Goal: Entertainment & Leisure: Consume media (video, audio)

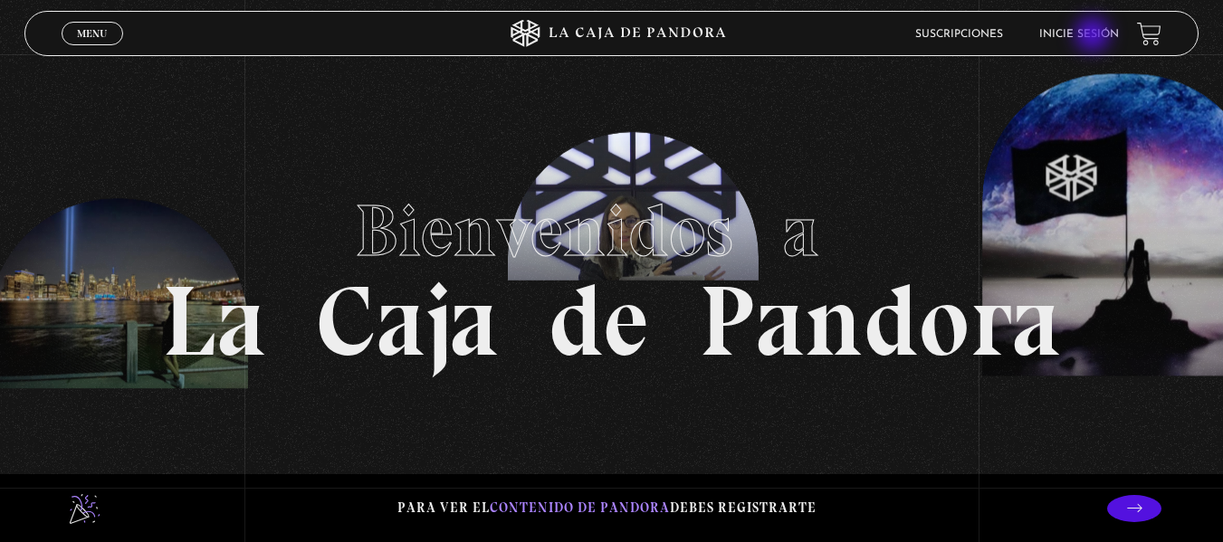
click at [1094, 36] on link "Inicie sesión" at bounding box center [1079, 34] width 80 height 11
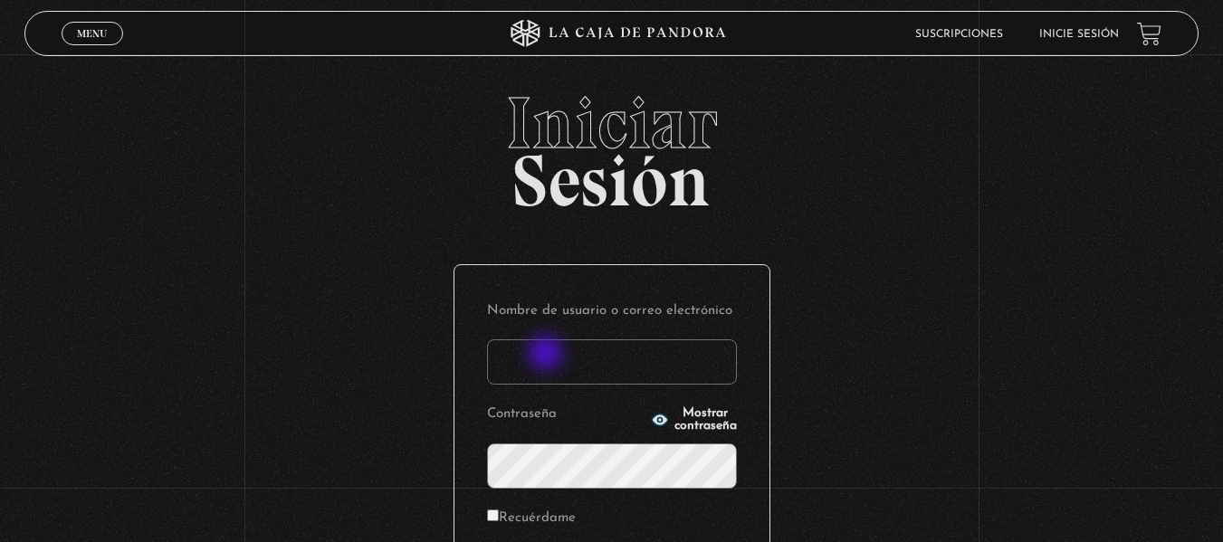
click at [548, 357] on input "Nombre de usuario o correo electrónico" at bounding box center [612, 361] width 250 height 45
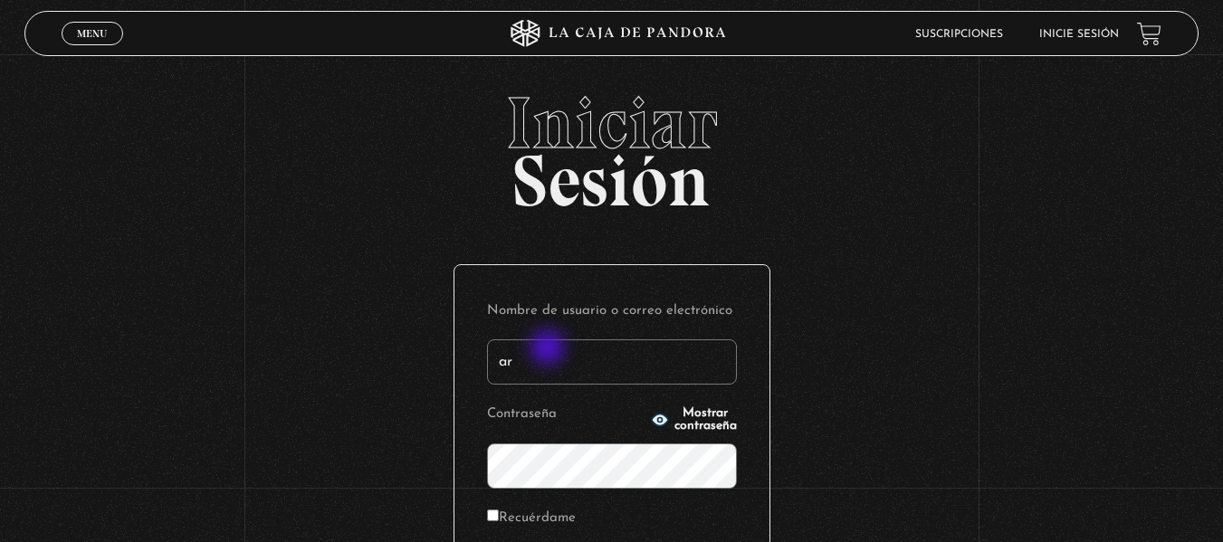
type input "a"
type input "[DATE][EMAIL_ADDRESS][DOMAIN_NAME]"
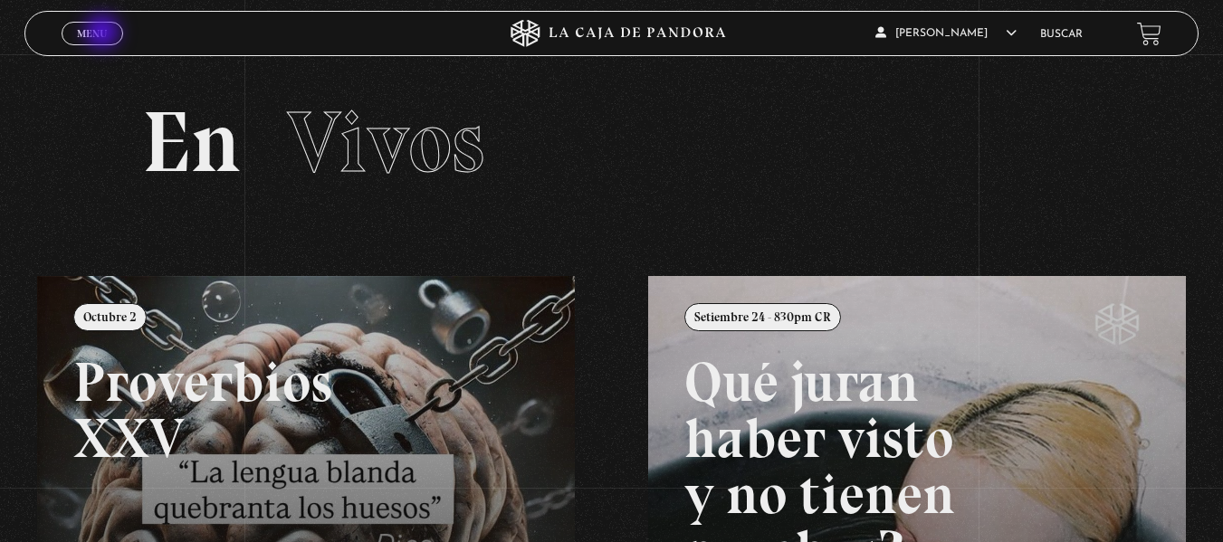
click at [104, 33] on span "Menu" at bounding box center [92, 33] width 30 height 11
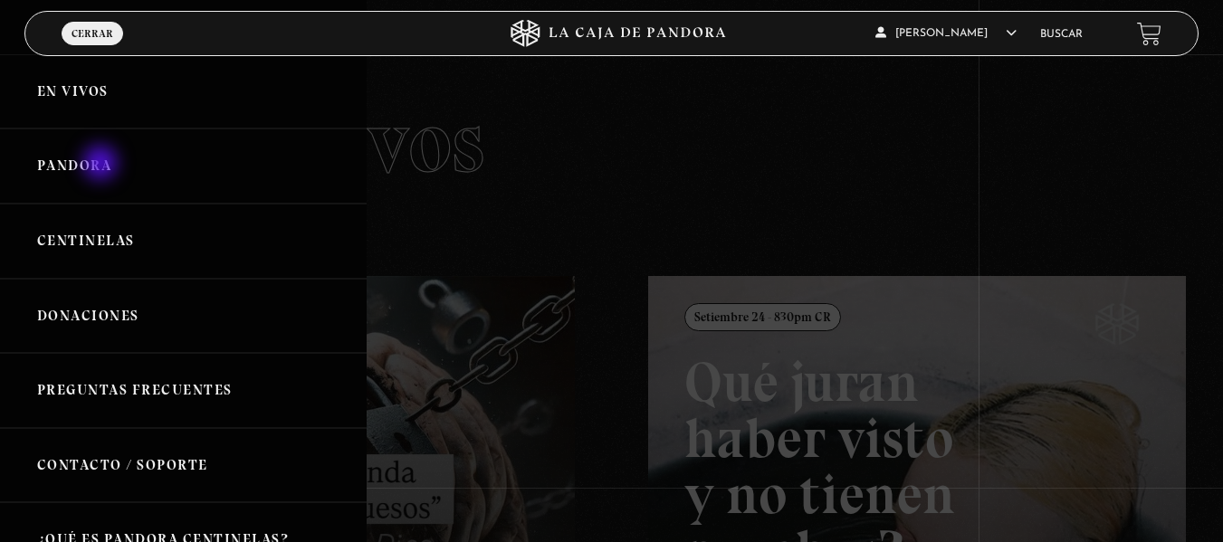
click at [102, 165] on link "Pandora" at bounding box center [183, 166] width 367 height 75
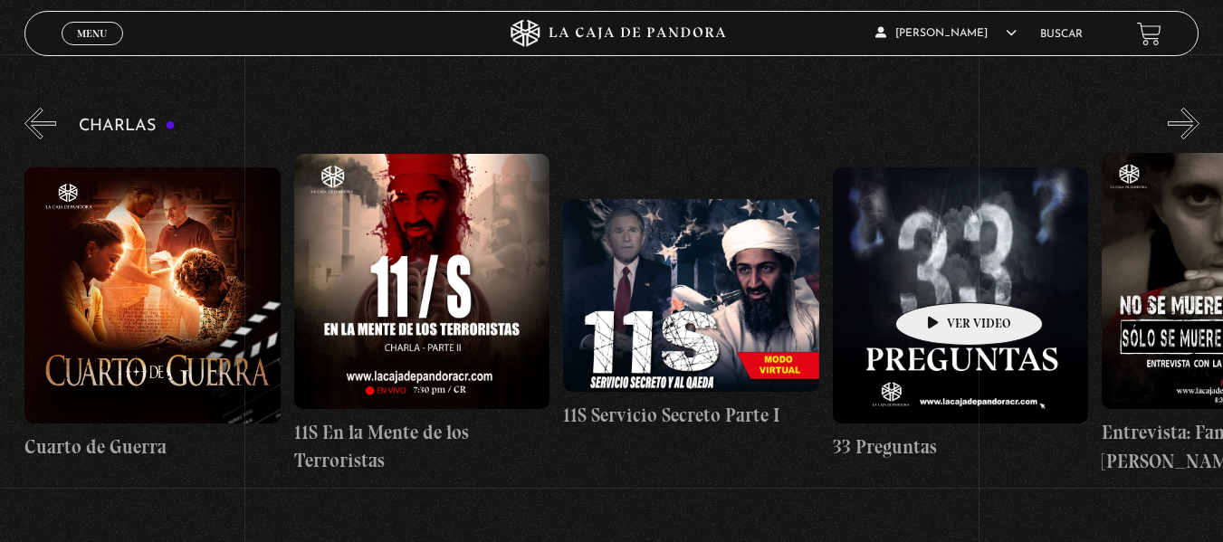
scroll to position [0, 673]
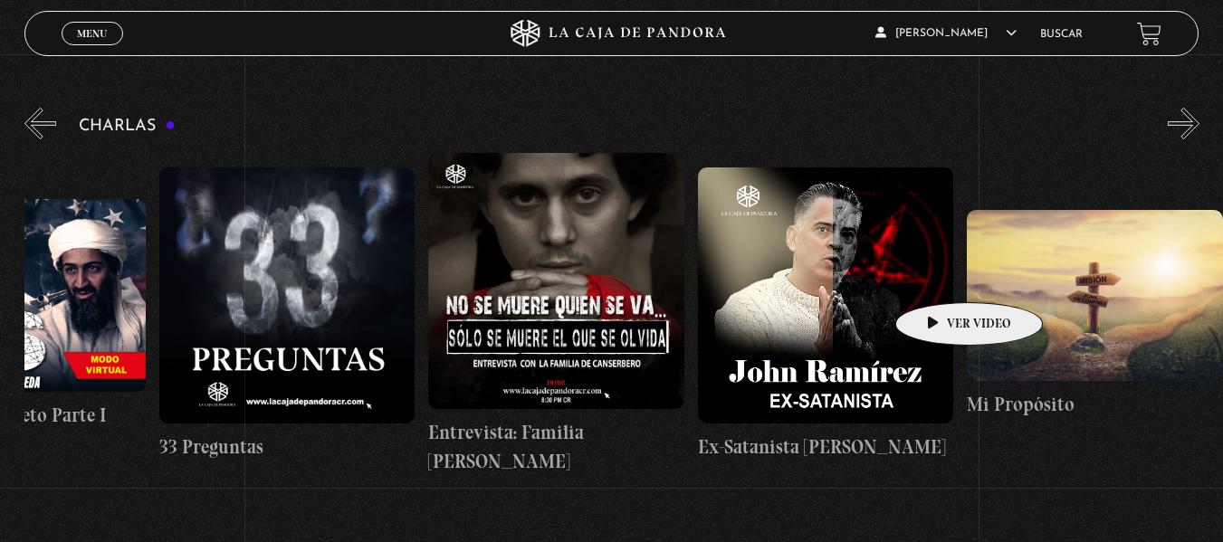
drag, startPoint x: 1029, startPoint y: 278, endPoint x: 395, endPoint y: 275, distance: 634.5
click at [396, 275] on figure at bounding box center [287, 295] width 256 height 256
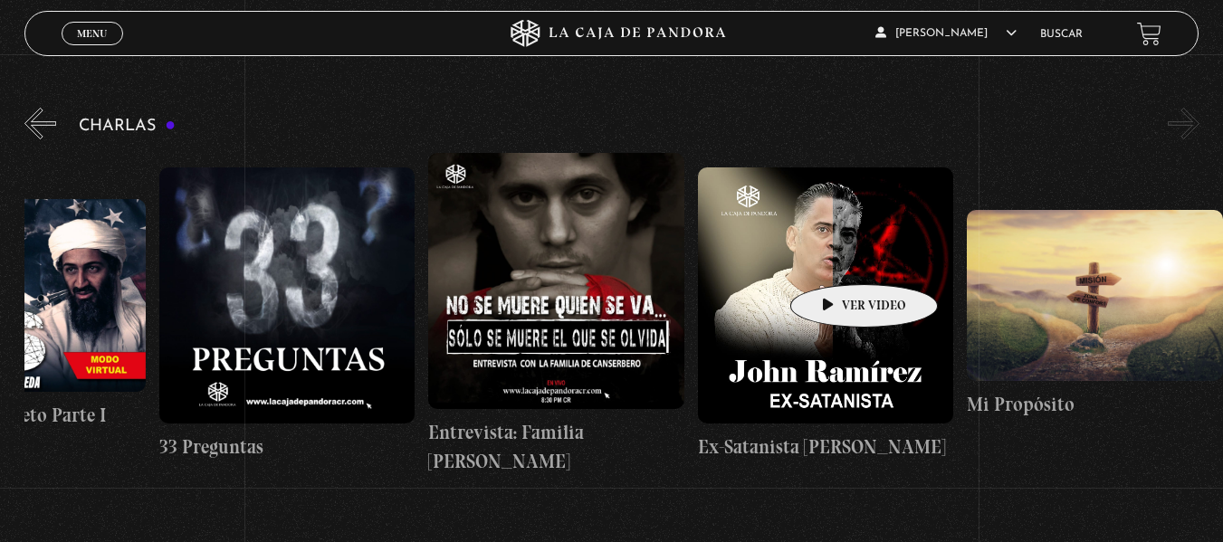
drag, startPoint x: 920, startPoint y: 258, endPoint x: 649, endPoint y: 257, distance: 271.5
click at [649, 257] on div "Cuarto [PERSON_NAME] 11S En la Mente de los Terroristas 11S Servicio Secreto Pa…" at bounding box center [293, 314] width 1885 height 322
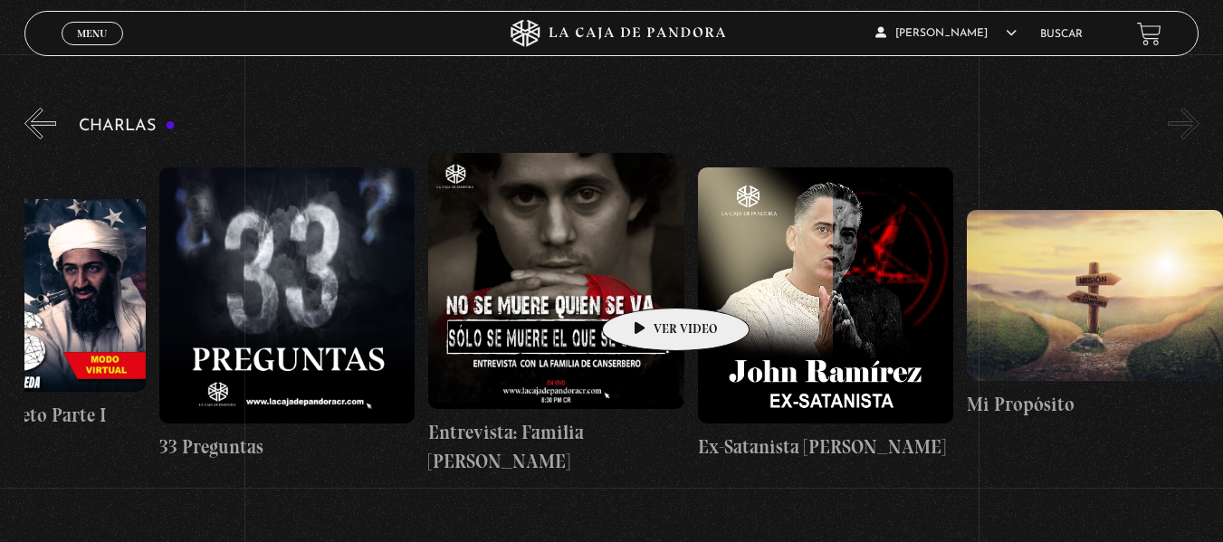
drag, startPoint x: 686, startPoint y: 279, endPoint x: 558, endPoint y: 281, distance: 128.5
click at [571, 283] on div "Cuarto de Guerra 11S En la Mente de los Terroristas 11S Servicio Secreto Parte …" at bounding box center [293, 314] width 1885 height 322
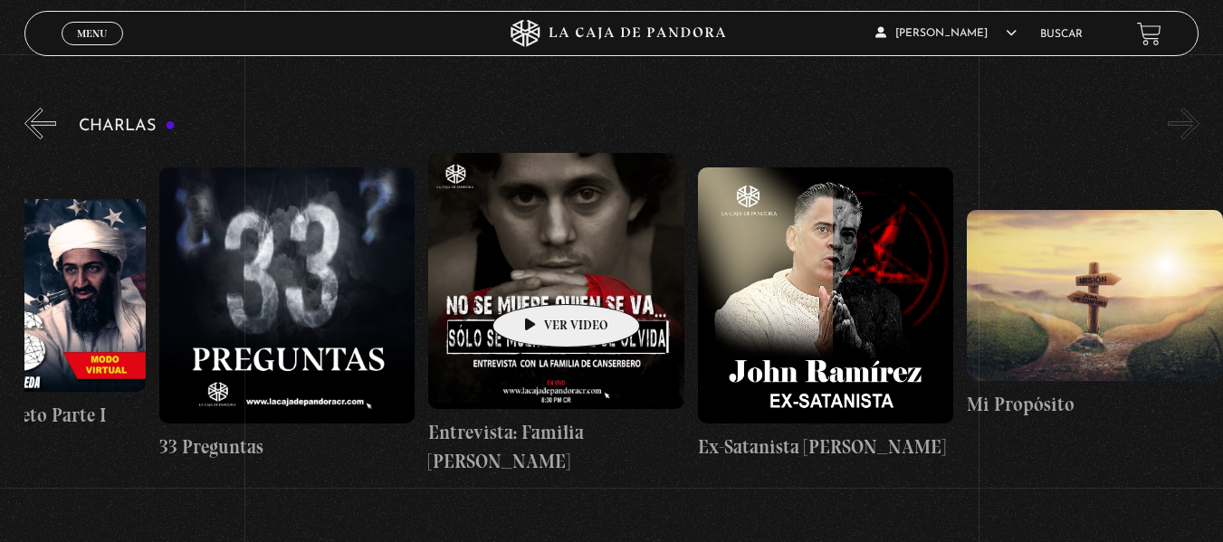
scroll to position [0, 0]
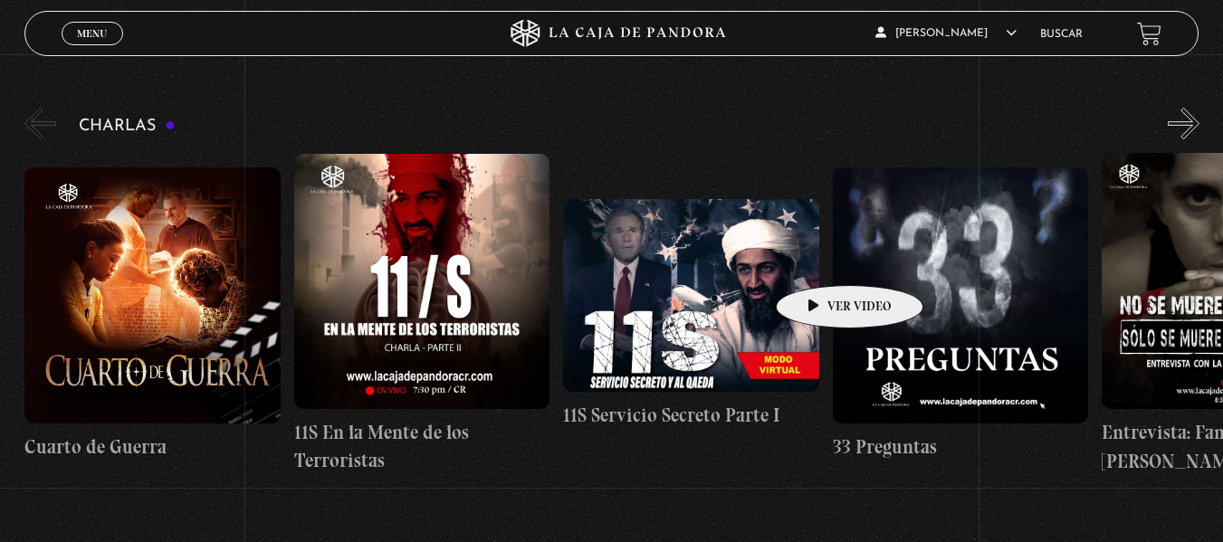
drag, startPoint x: 731, startPoint y: 261, endPoint x: 628, endPoint y: 237, distance: 105.8
click at [910, 246] on div "Cuarto de Guerra 11S En la Mente de los Terroristas 11S Servicio Secreto Parte …" at bounding box center [966, 314] width 1885 height 322
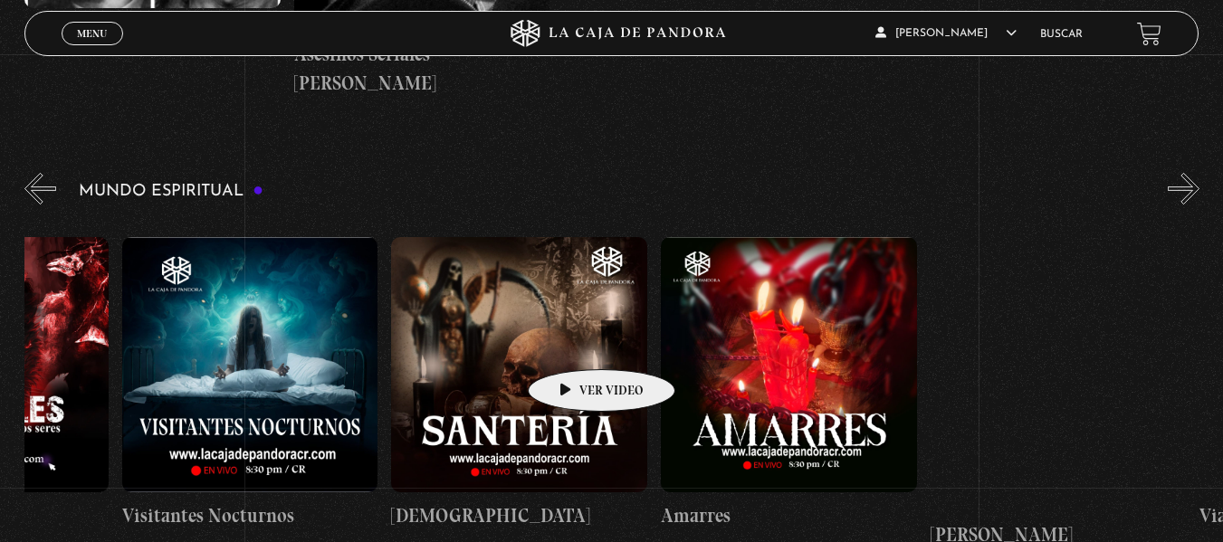
scroll to position [0, 1263]
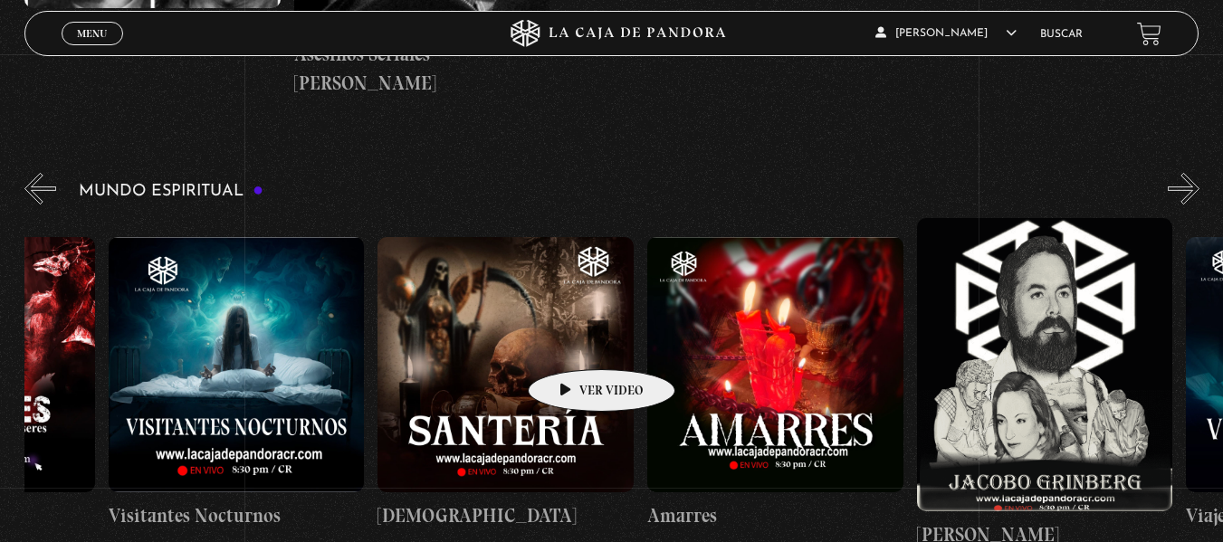
drag, startPoint x: 820, startPoint y: 329, endPoint x: 567, endPoint y: 342, distance: 252.9
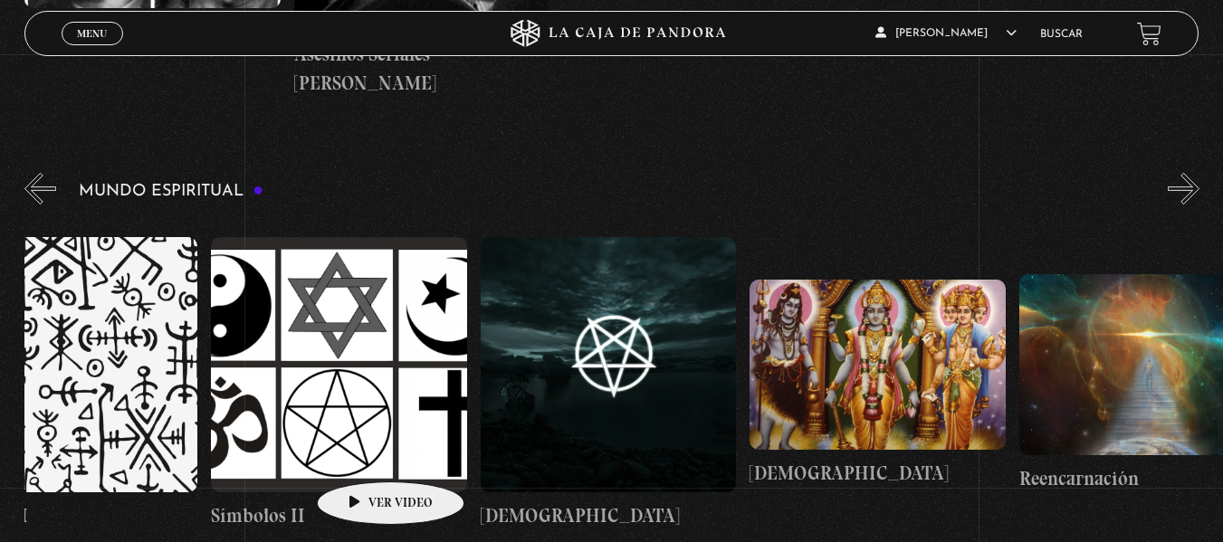
scroll to position [0, 4174]
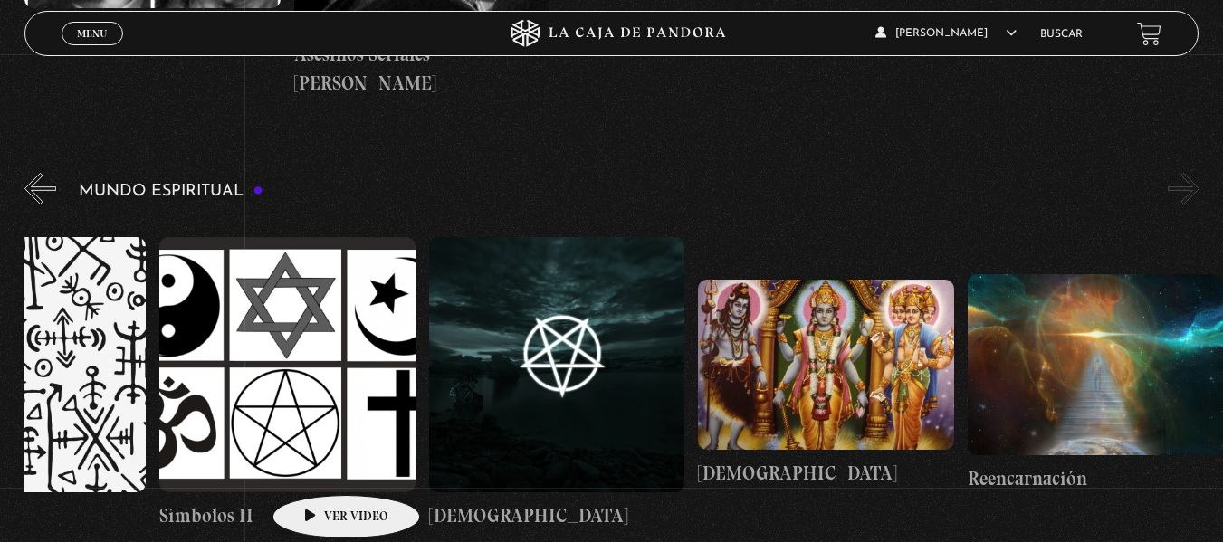
drag, startPoint x: 932, startPoint y: 301, endPoint x: 308, endPoint y: 471, distance: 647.0
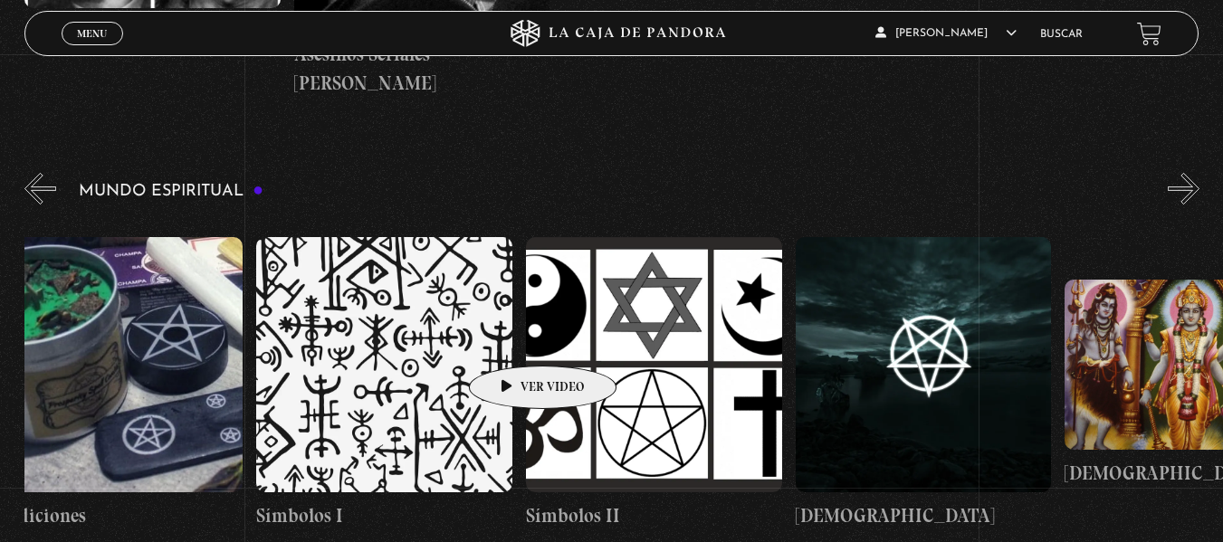
scroll to position [0, 1382]
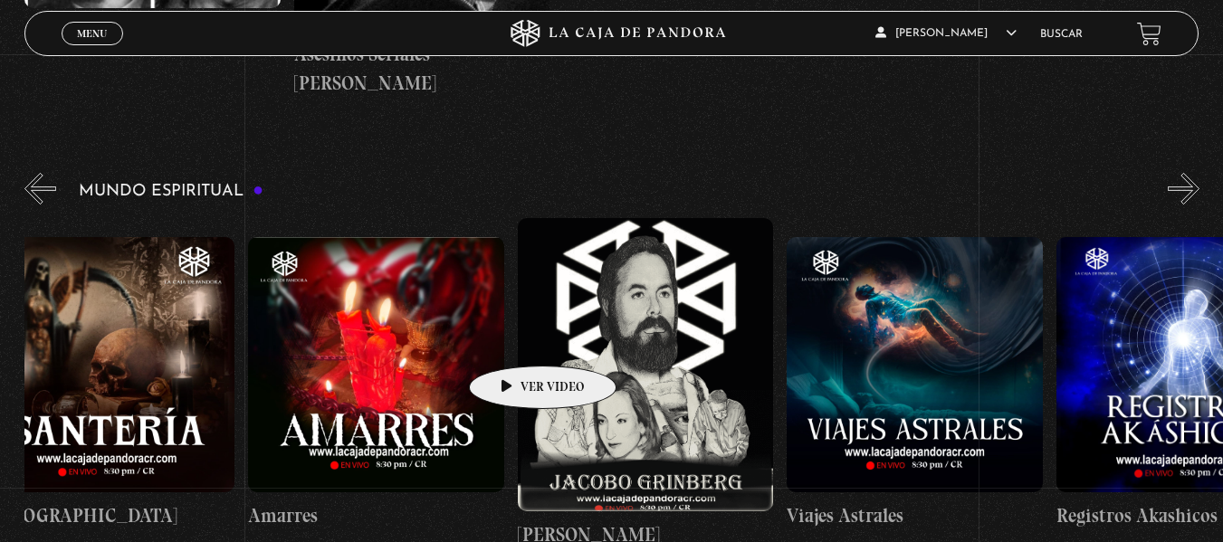
drag, startPoint x: 332, startPoint y: 363, endPoint x: 882, endPoint y: 283, distance: 555.1
click at [883, 284] on div "Frecuencia Roja Expediente I Pandora Paranormal Especial Halloween: Pandora Par…" at bounding box center [1056, 383] width 5386 height 330
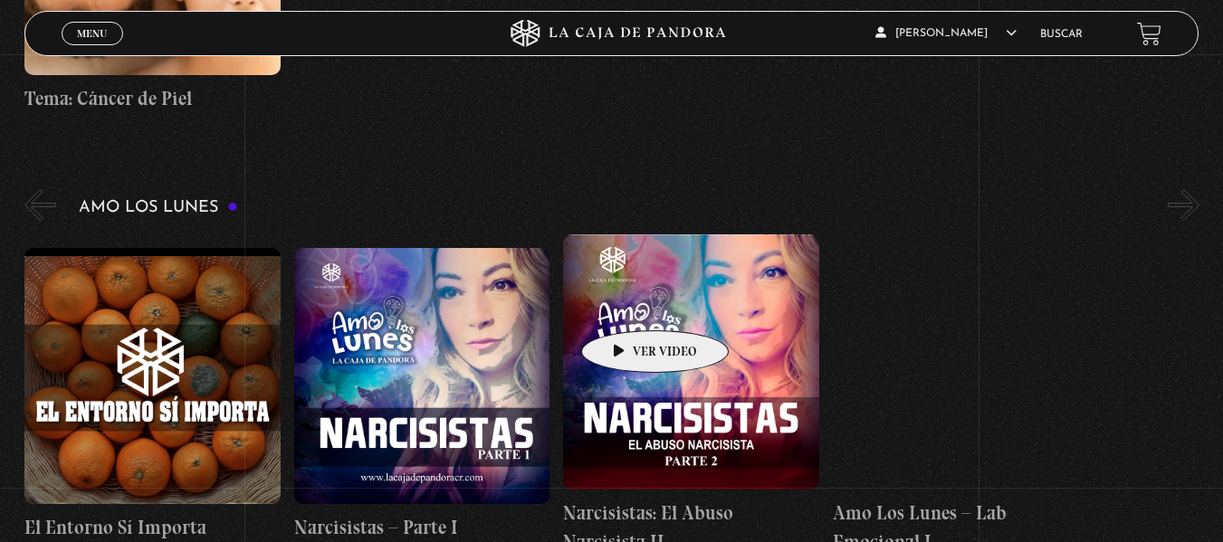
scroll to position [7421, 0]
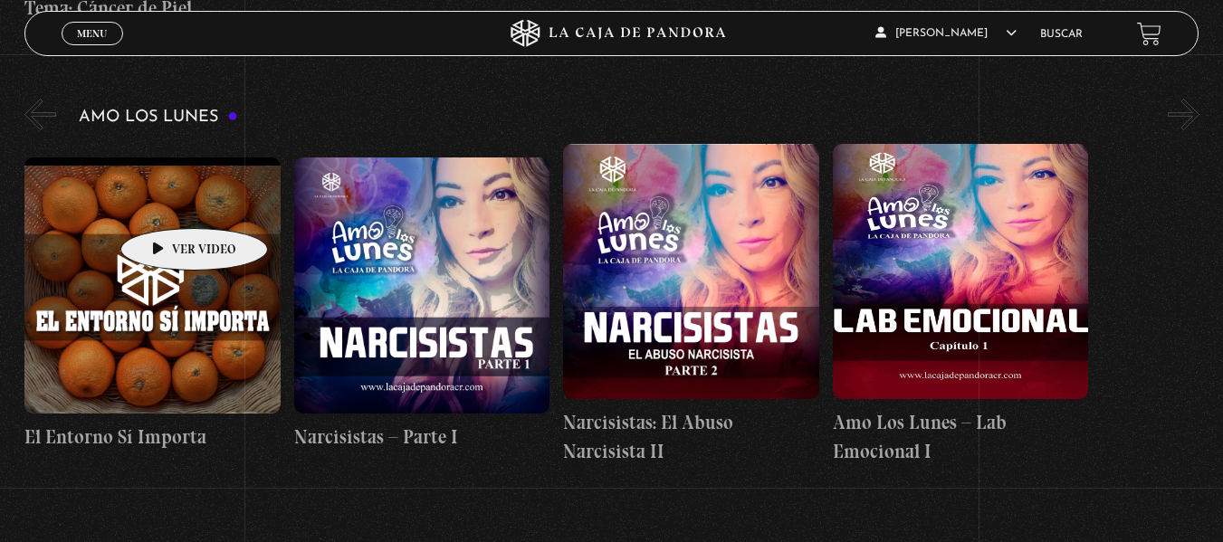
click at [166, 201] on figure at bounding box center [152, 285] width 256 height 256
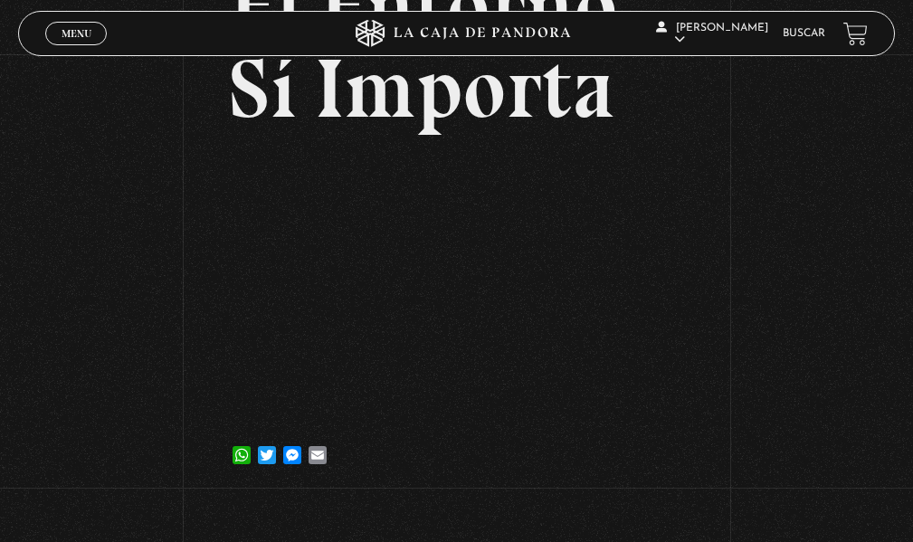
scroll to position [91, 0]
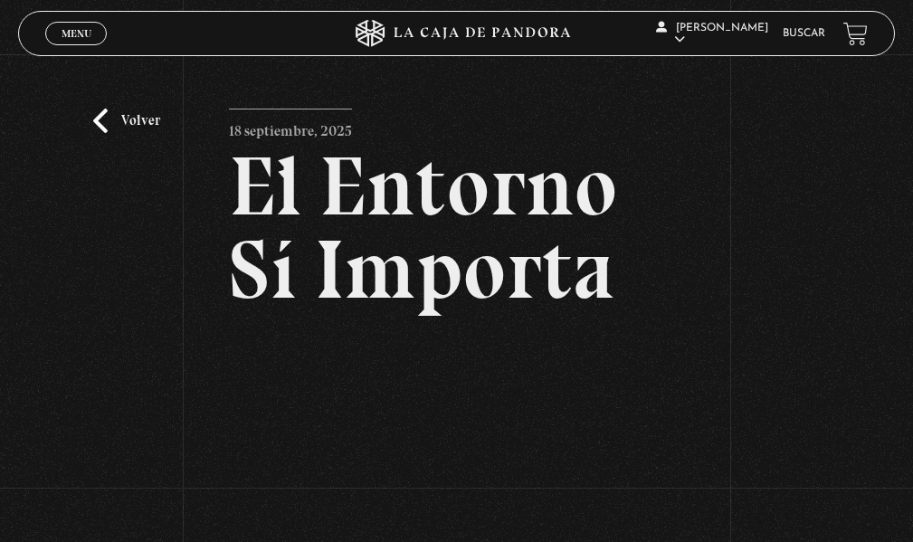
scroll to position [91, 0]
